Goal: Navigation & Orientation: Find specific page/section

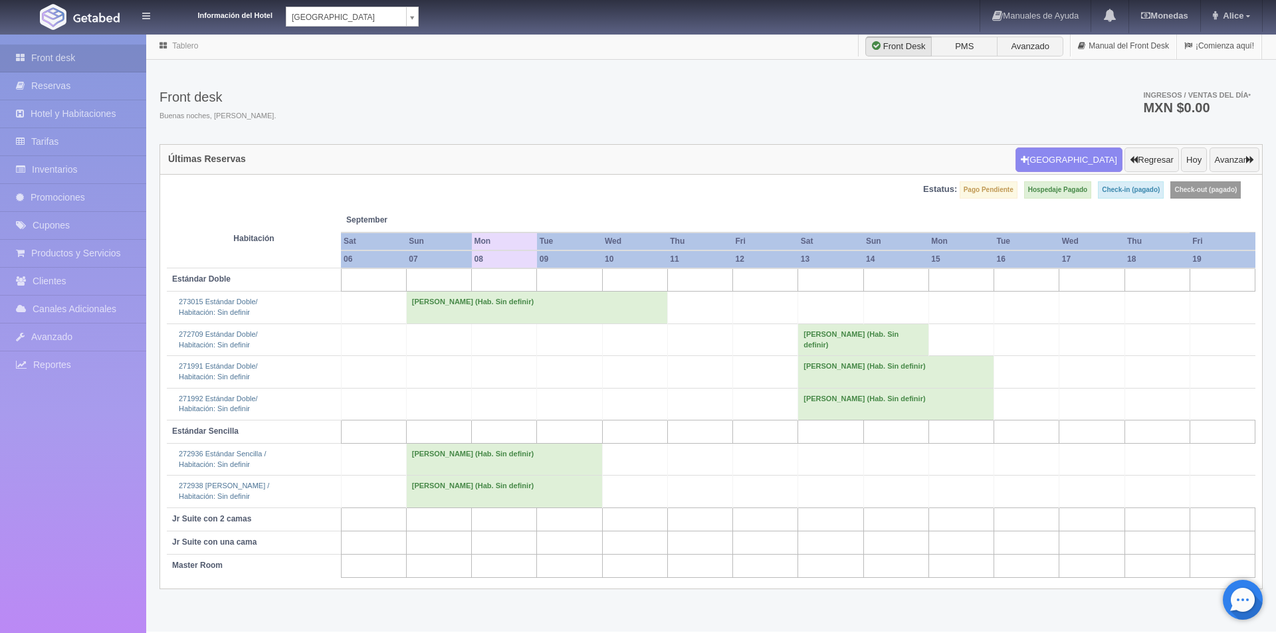
click at [419, 33] on body "Información del Hotel Hotel Plaza Campeche Hotel Plaza Campeche Hotel Plaza Col…" at bounding box center [638, 332] width 1276 height 599
select select "375"
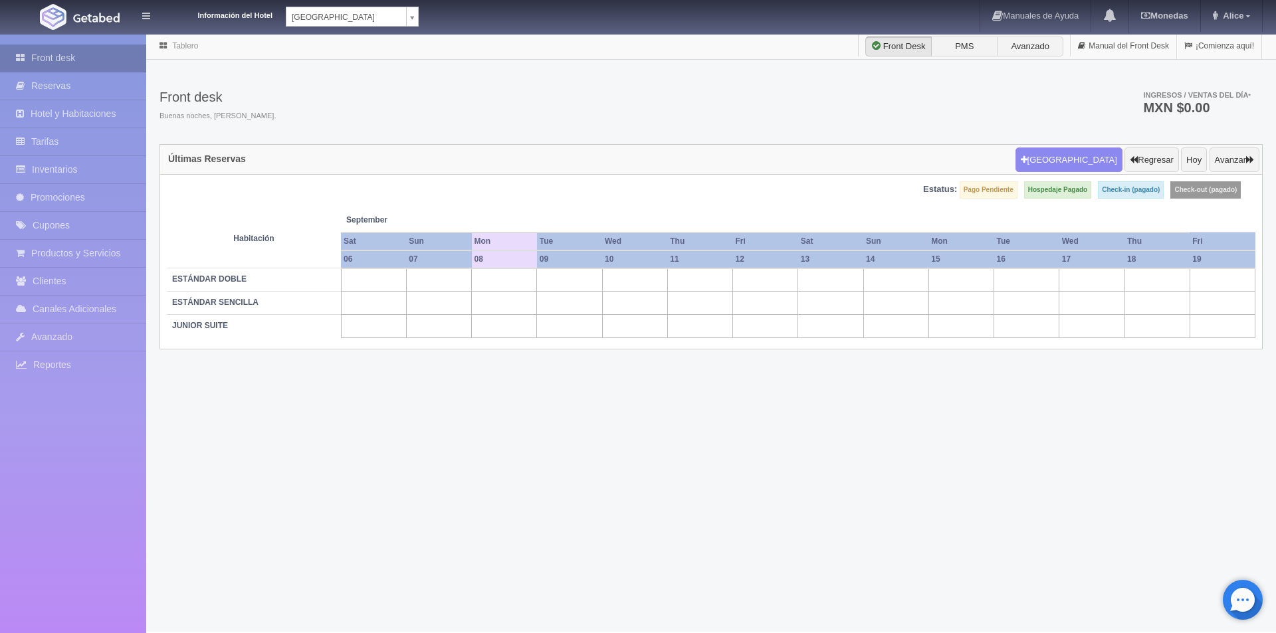
click at [90, 56] on link "Front desk" at bounding box center [73, 58] width 146 height 27
click at [100, 59] on link "Front desk" at bounding box center [73, 58] width 146 height 27
